Goal: Entertainment & Leisure: Browse casually

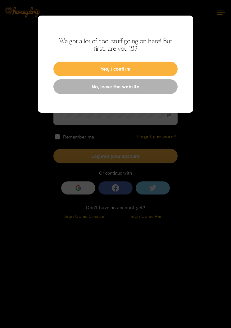
click at [77, 69] on button "Yes, I confirm" at bounding box center [115, 69] width 124 height 15
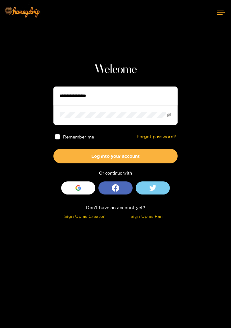
click at [80, 97] on input "text" at bounding box center [115, 95] width 124 height 19
type input "*********"
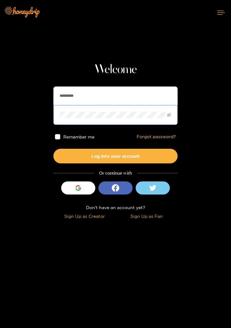
click at [159, 154] on button "Log into your account" at bounding box center [115, 156] width 124 height 15
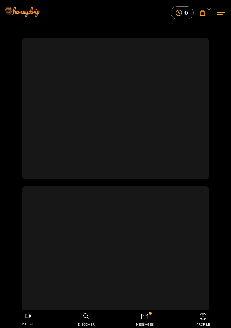
click at [146, 313] on icon at bounding box center [145, 316] width 9 height 9
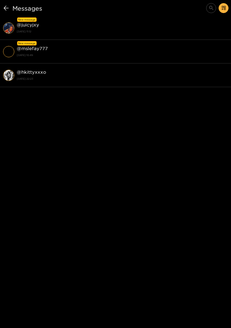
click at [33, 26] on strong "@ juicyjxy" at bounding box center [28, 24] width 22 height 5
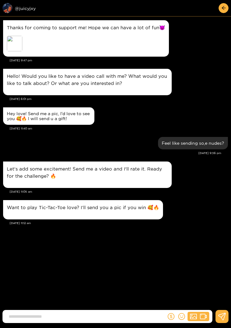
click at [30, 312] on input at bounding box center [86, 316] width 161 height 10
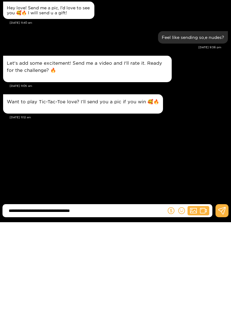
type input "**********"
click at [223, 310] on button at bounding box center [222, 316] width 13 height 13
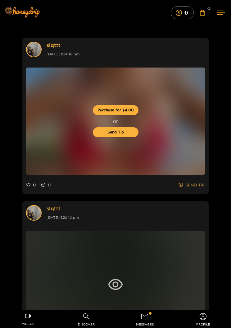
click at [146, 322] on span "messages" at bounding box center [145, 324] width 18 height 7
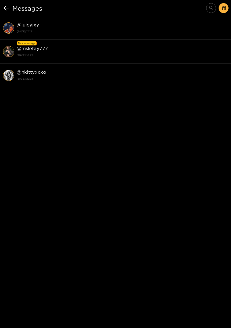
click at [30, 51] on strong "@ mslefay777" at bounding box center [32, 48] width 31 height 5
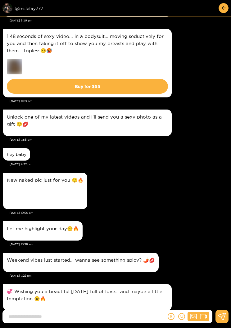
scroll to position [277, 0]
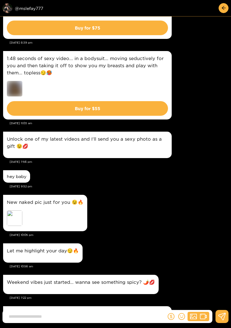
click at [14, 214] on div "Preview" at bounding box center [15, 218] width 16 height 16
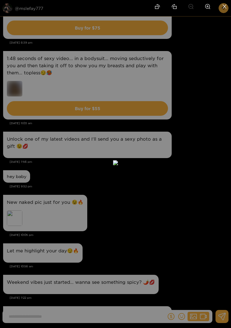
click at [225, 131] on div at bounding box center [115, 164] width 231 height 328
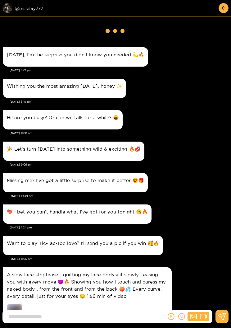
scroll to position [0, 0]
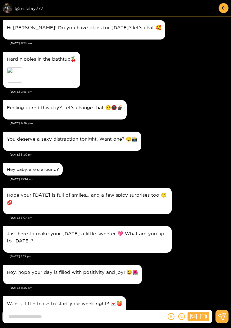
click at [220, 5] on button "button" at bounding box center [224, 8] width 10 height 10
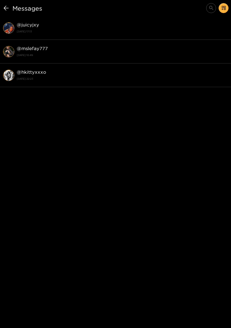
click at [11, 11] on h1 "Messages" at bounding box center [63, 7] width 122 height 7
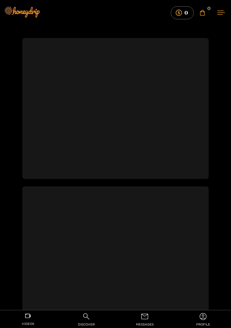
click at [80, 322] on span "discover" at bounding box center [86, 324] width 17 height 7
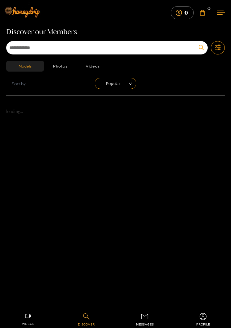
click at [108, 87] on span "Popular" at bounding box center [116, 83] width 32 height 9
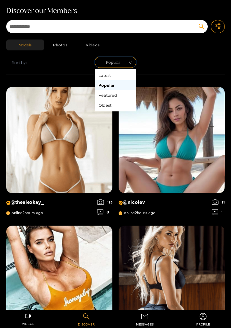
scroll to position [22, 0]
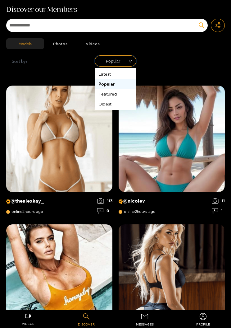
click at [99, 73] on div "Latest" at bounding box center [116, 74] width 34 height 7
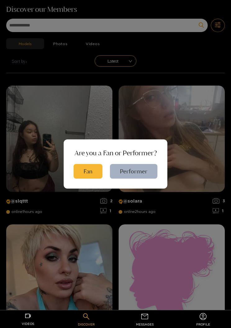
click at [88, 178] on button "Fan" at bounding box center [88, 171] width 29 height 15
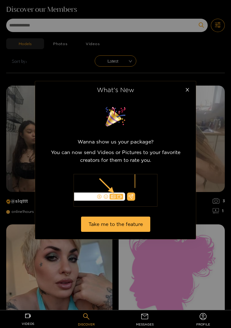
click at [183, 90] on span "Close" at bounding box center [187, 89] width 17 height 17
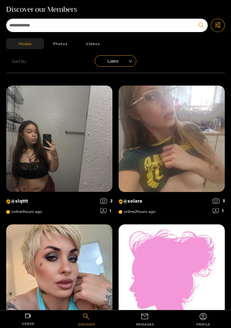
click at [186, 127] on img at bounding box center [172, 139] width 106 height 106
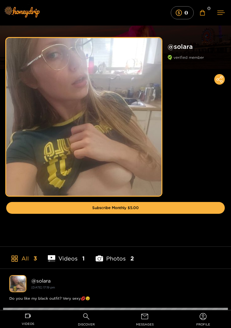
click at [184, 37] on div "Preview" at bounding box center [115, 47] width 231 height 44
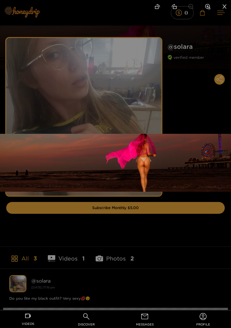
click at [152, 222] on div at bounding box center [115, 164] width 231 height 328
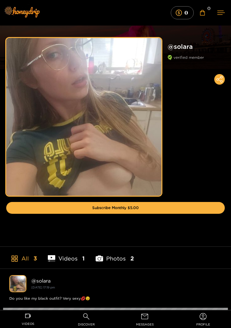
click at [49, 92] on div "Preview" at bounding box center [83, 115] width 155 height 155
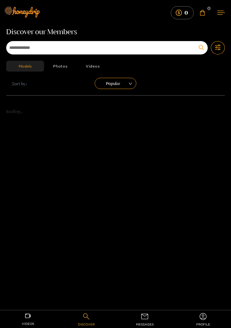
scroll to position [22, 0]
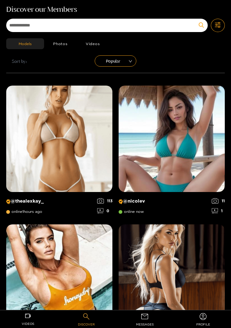
click at [111, 64] on span "Popular" at bounding box center [116, 60] width 32 height 9
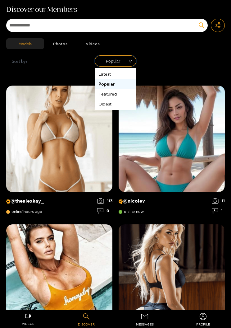
click at [102, 74] on div "Latest" at bounding box center [116, 74] width 34 height 7
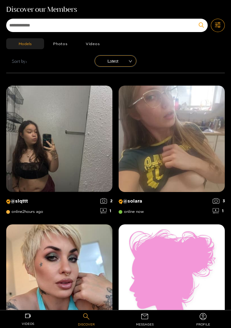
click at [190, 164] on img at bounding box center [172, 139] width 106 height 106
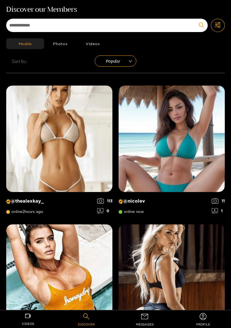
click at [104, 57] on span "Popular" at bounding box center [116, 60] width 32 height 9
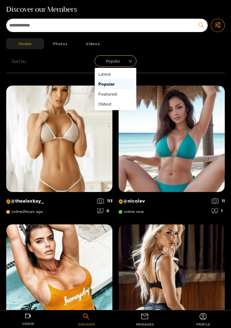
click at [103, 71] on div "Latest" at bounding box center [116, 74] width 34 height 7
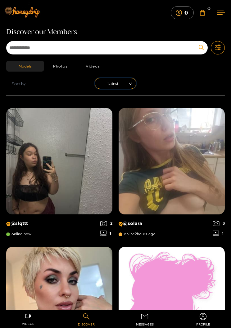
click at [224, 15] on button at bounding box center [221, 12] width 20 height 16
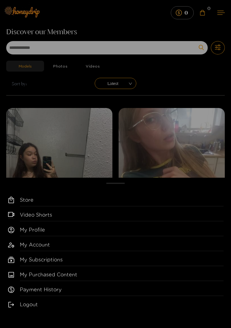
click at [111, 273] on link "My Purchased Content" at bounding box center [122, 276] width 204 height 10
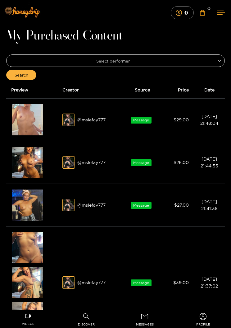
click at [25, 123] on div "Preview" at bounding box center [27, 119] width 17 height 11
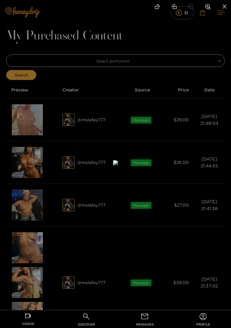
click at [221, 151] on div at bounding box center [115, 164] width 231 height 328
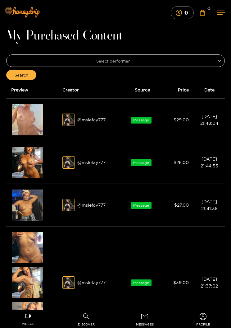
click at [27, 162] on div "Preview" at bounding box center [27, 162] width 17 height 11
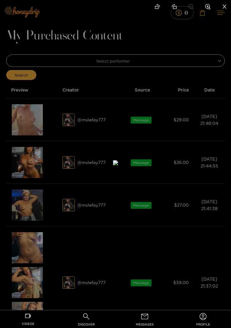
click at [227, 139] on div at bounding box center [115, 164] width 231 height 328
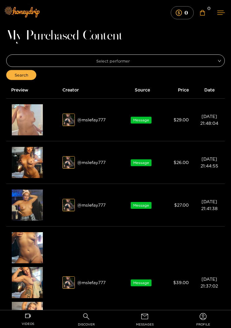
click at [21, 206] on div "Preview" at bounding box center [27, 204] width 17 height 11
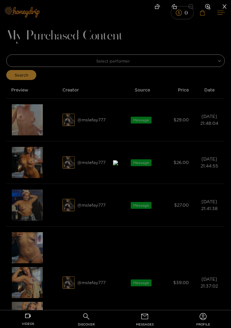
click at [225, 7] on icon "close" at bounding box center [225, 6] width 4 height 4
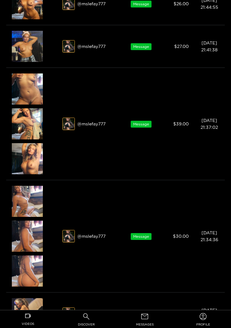
scroll to position [159, 0]
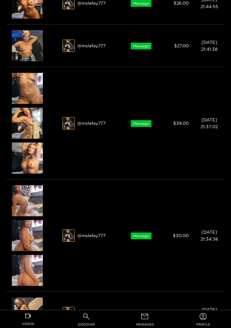
click at [23, 271] on div "Preview" at bounding box center [27, 270] width 17 height 11
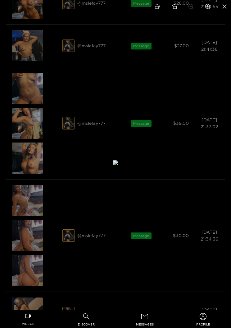
click at [220, 139] on div at bounding box center [115, 164] width 231 height 328
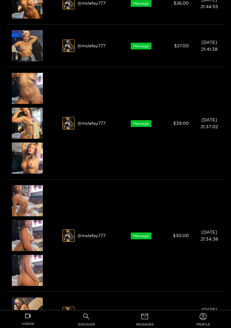
click at [24, 201] on div "Preview" at bounding box center [27, 200] width 17 height 11
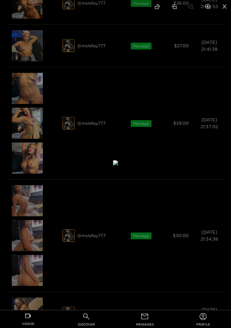
click at [226, 138] on div at bounding box center [115, 164] width 231 height 328
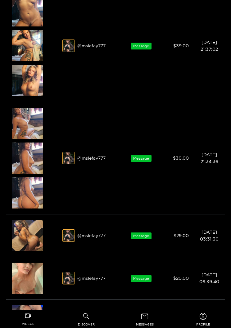
scroll to position [230, 0]
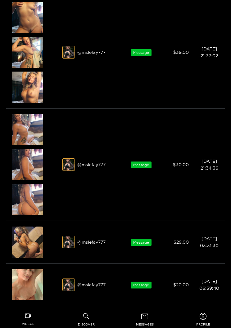
click at [29, 167] on div "Preview" at bounding box center [27, 164] width 17 height 11
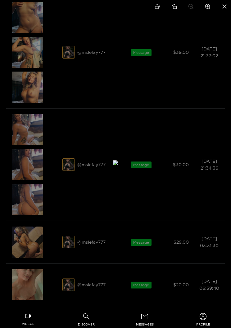
click at [226, 119] on div at bounding box center [115, 164] width 231 height 328
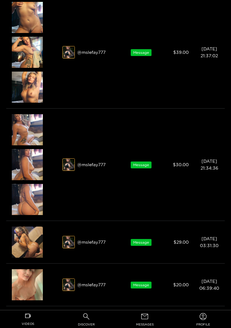
click at [20, 131] on div "Preview" at bounding box center [27, 129] width 17 height 11
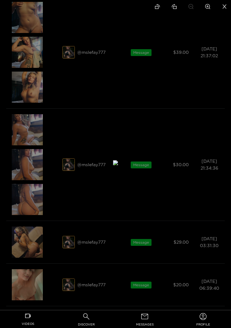
click at [226, 113] on div at bounding box center [115, 164] width 231 height 328
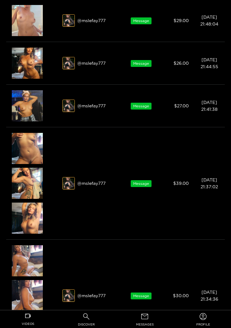
scroll to position [97, 0]
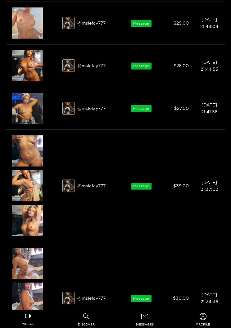
click at [21, 185] on div "Preview" at bounding box center [27, 185] width 17 height 11
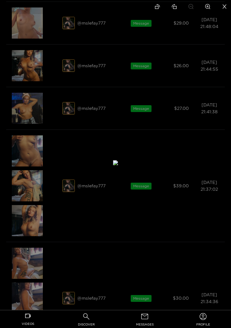
click at [226, 118] on div at bounding box center [115, 164] width 231 height 328
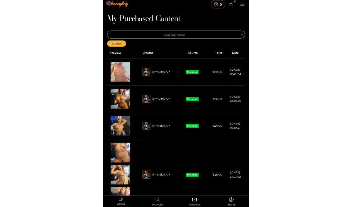
scroll to position [0, 0]
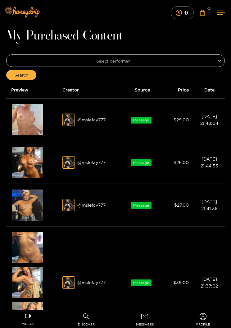
click at [21, 154] on div "Preview" at bounding box center [27, 162] width 31 height 31
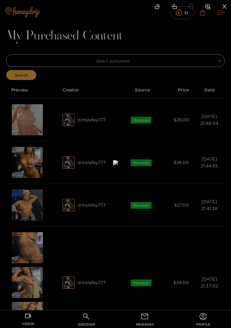
click at [227, 123] on div at bounding box center [115, 164] width 231 height 328
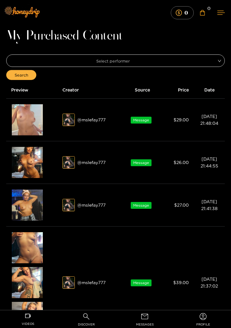
click at [18, 161] on div "Preview" at bounding box center [27, 162] width 31 height 31
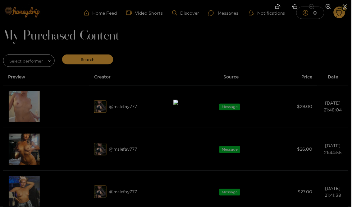
click at [231, 61] on div at bounding box center [176, 103] width 352 height 207
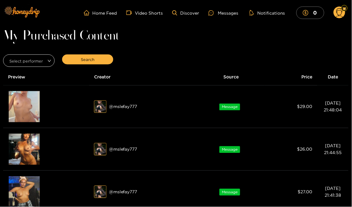
click at [21, 11] on img at bounding box center [22, 12] width 44 height 26
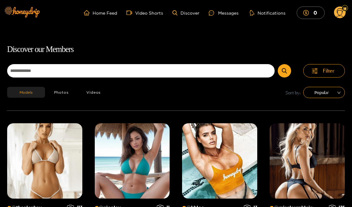
click at [218, 14] on div at bounding box center [213, 12] width 9 height 5
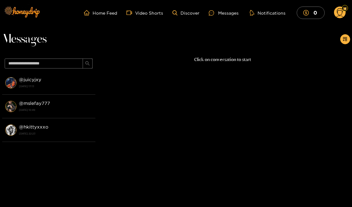
click at [231, 14] on circle at bounding box center [340, 13] width 12 height 12
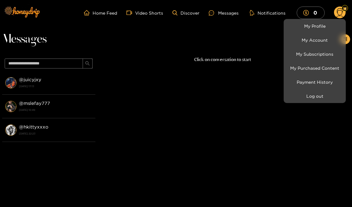
click at [231, 98] on button "Log out" at bounding box center [314, 95] width 59 height 11
